Goal: Task Accomplishment & Management: Complete application form

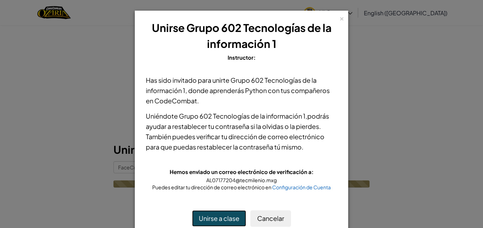
click at [206, 223] on button "Unirse a clase" at bounding box center [219, 218] width 54 height 16
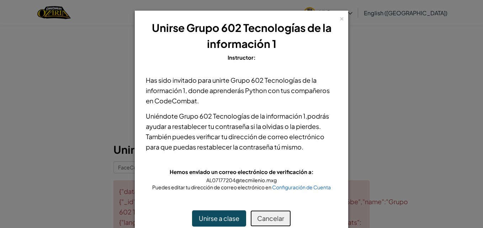
click at [273, 224] on button "Cancelar" at bounding box center [270, 218] width 41 height 16
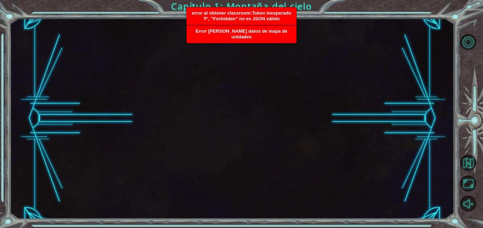
click at [299, 55] on div at bounding box center [232, 118] width 444 height 201
